Goal: Check status: Check status

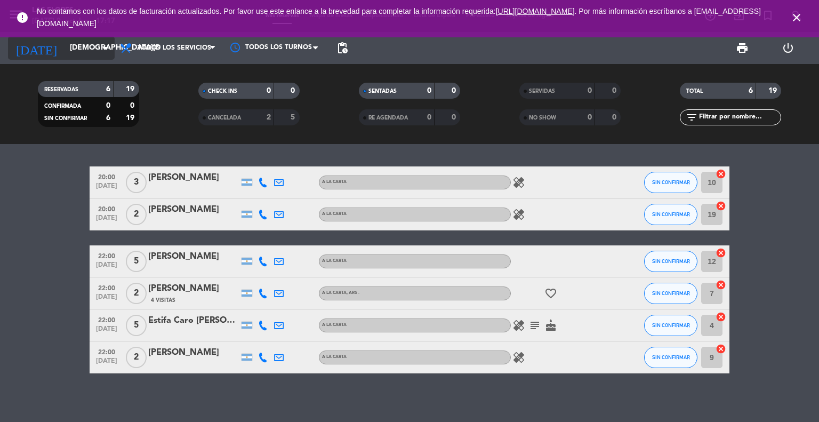
click at [102, 41] on input "[DEMOGRAPHIC_DATA][DATE]" at bounding box center [114, 47] width 101 height 19
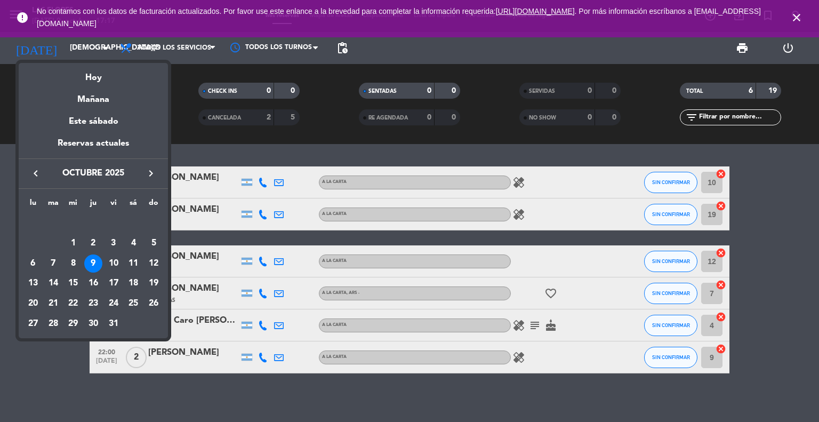
click at [41, 367] on div at bounding box center [409, 211] width 819 height 422
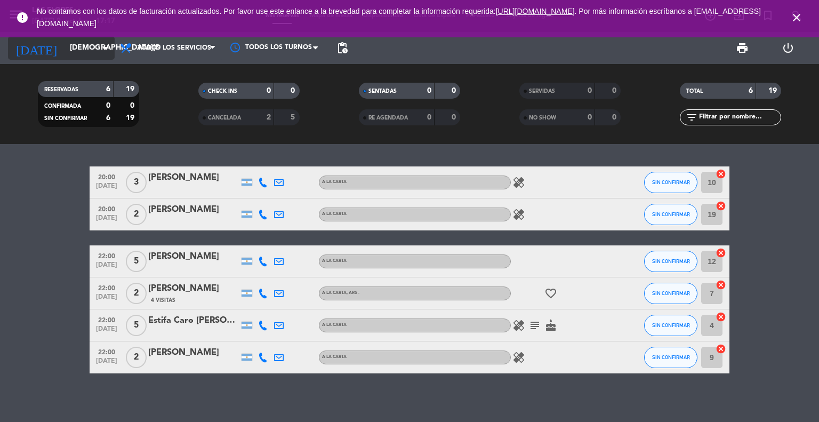
click at [106, 50] on icon "arrow_drop_down" at bounding box center [105, 48] width 13 height 13
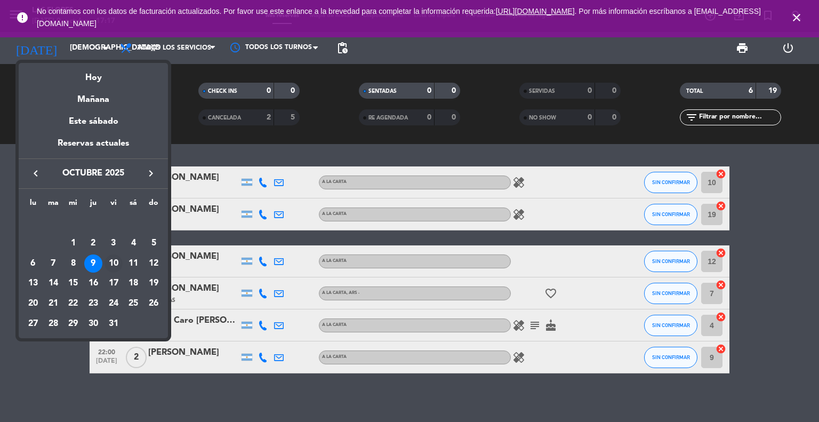
click at [114, 256] on div "10" at bounding box center [113, 263] width 18 height 18
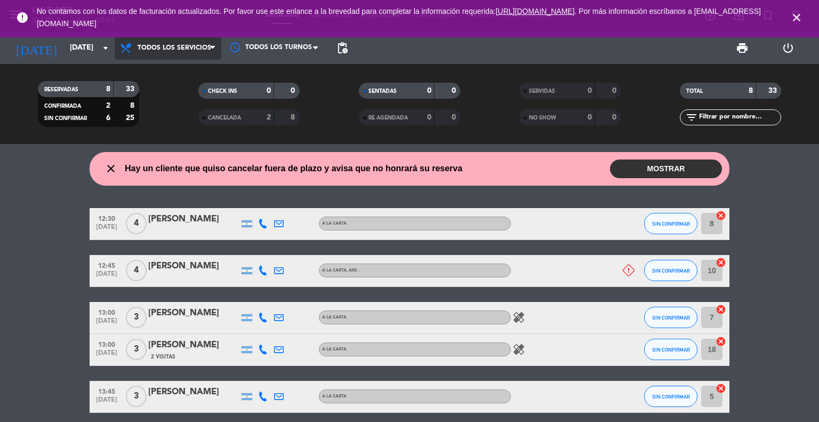
click at [169, 51] on span "Todos los servicios" at bounding box center [174, 47] width 74 height 7
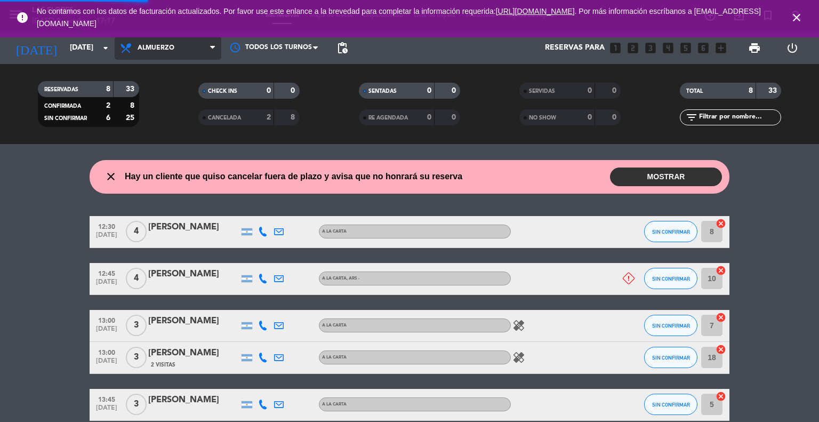
click at [166, 148] on ng-component "menu Las Flores [DATE] 9. octubre - 17:17 Mis reservas Mapa de mesas Disponibil…" at bounding box center [409, 211] width 819 height 422
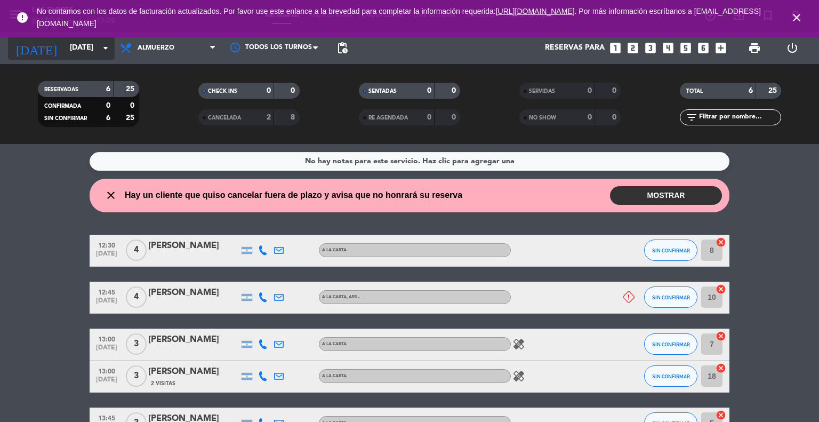
click at [84, 55] on input "[DATE]" at bounding box center [114, 47] width 101 height 19
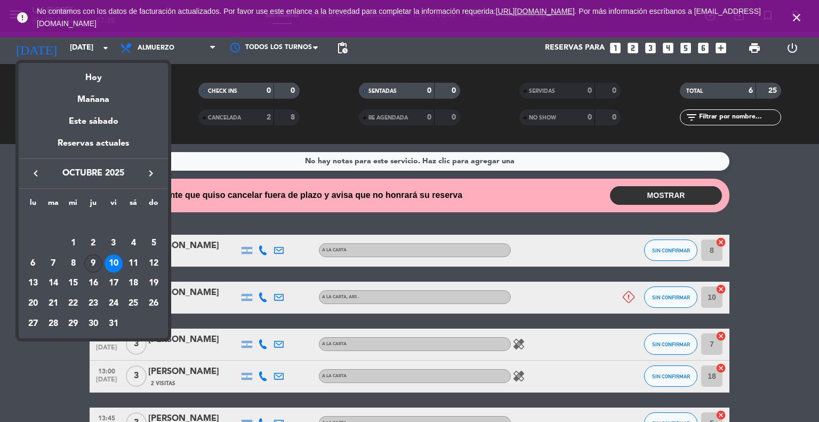
click at [95, 262] on div "9" at bounding box center [93, 263] width 18 height 18
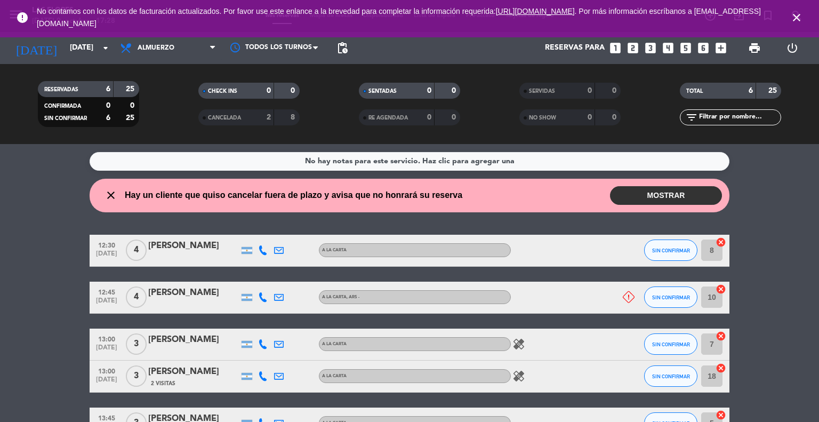
type input "[DEMOGRAPHIC_DATA][DATE]"
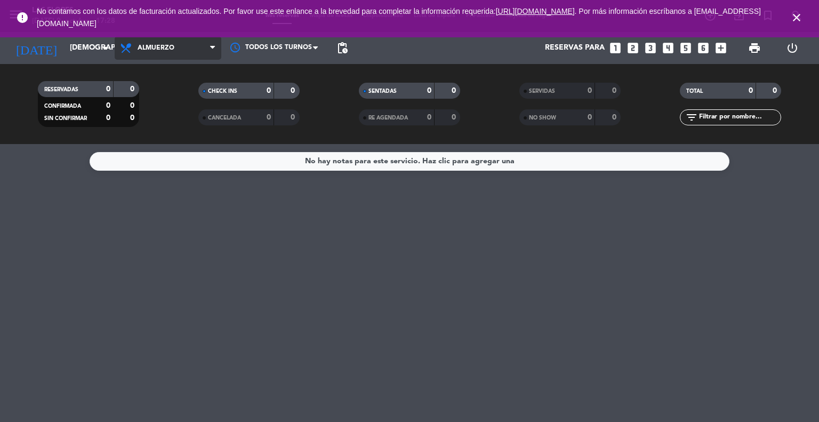
click at [216, 48] on span at bounding box center [215, 48] width 11 height 10
click at [189, 160] on ng-component "menu Las Flores [DATE] 9. octubre - 17:28 Mis reservas Mapa de mesas Disponibil…" at bounding box center [409, 211] width 819 height 422
